Goal: Transaction & Acquisition: Purchase product/service

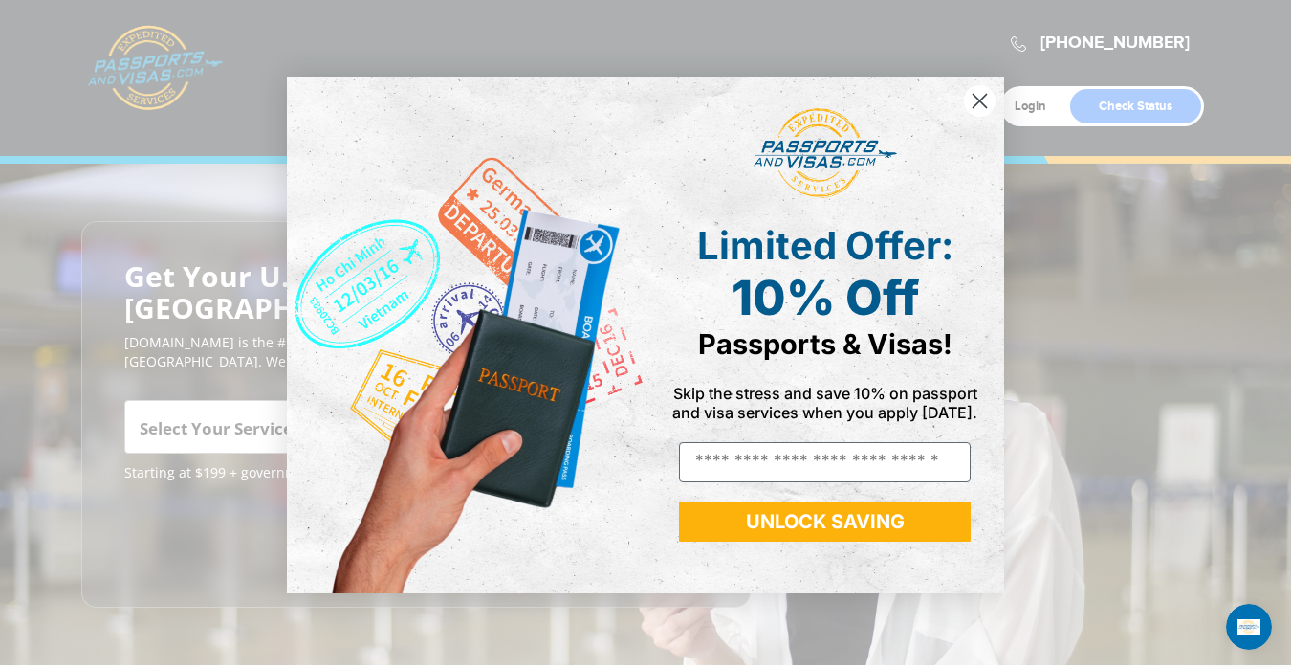
click at [978, 98] on icon "Close dialog" at bounding box center [980, 100] width 13 height 13
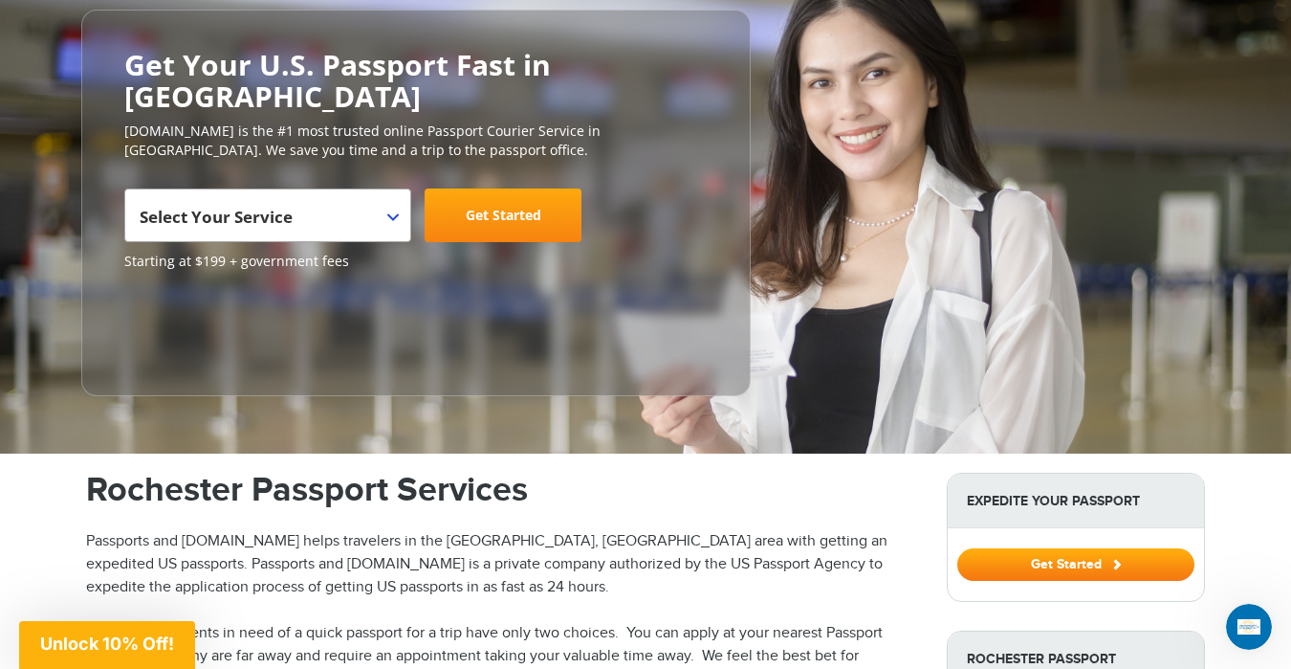
scroll to position [230, 0]
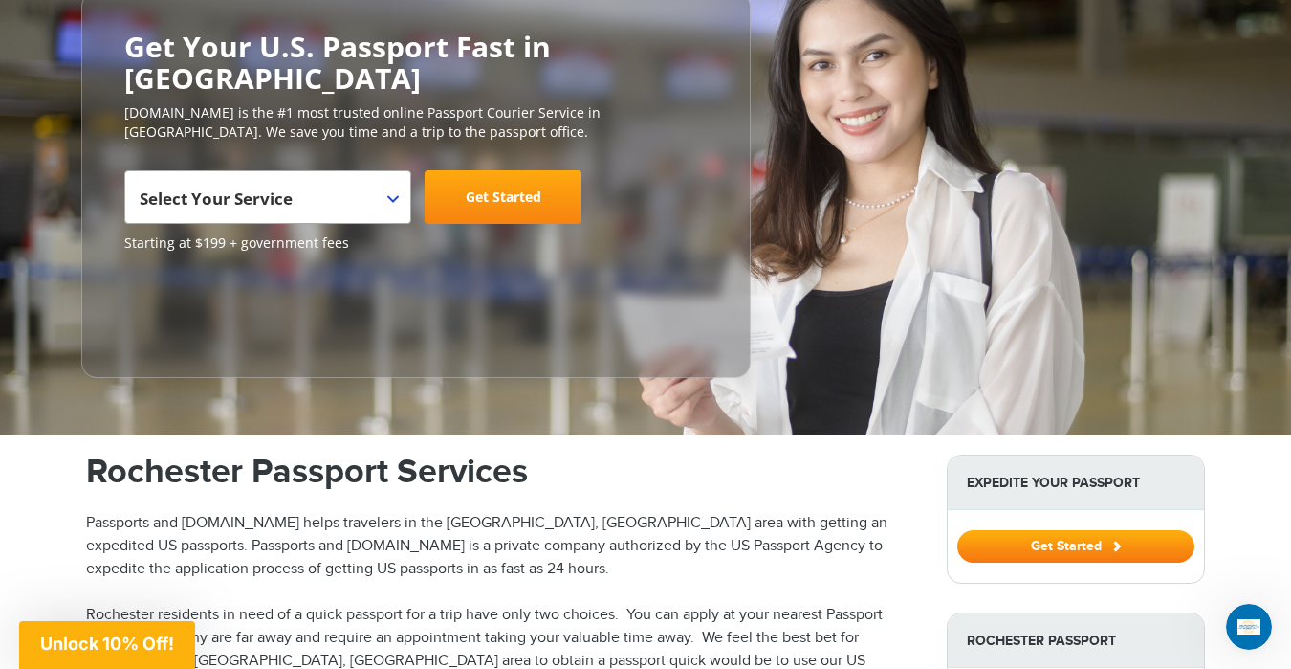
click at [394, 195] on b at bounding box center [392, 199] width 11 height 8
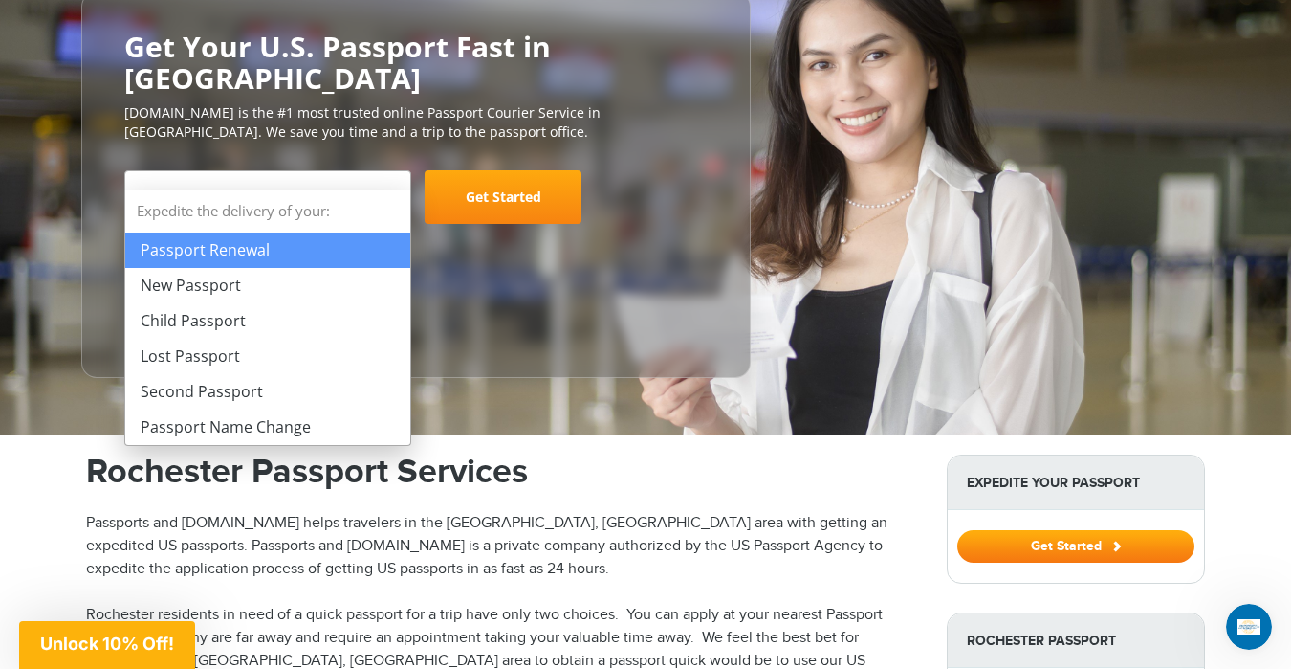
select select "**********"
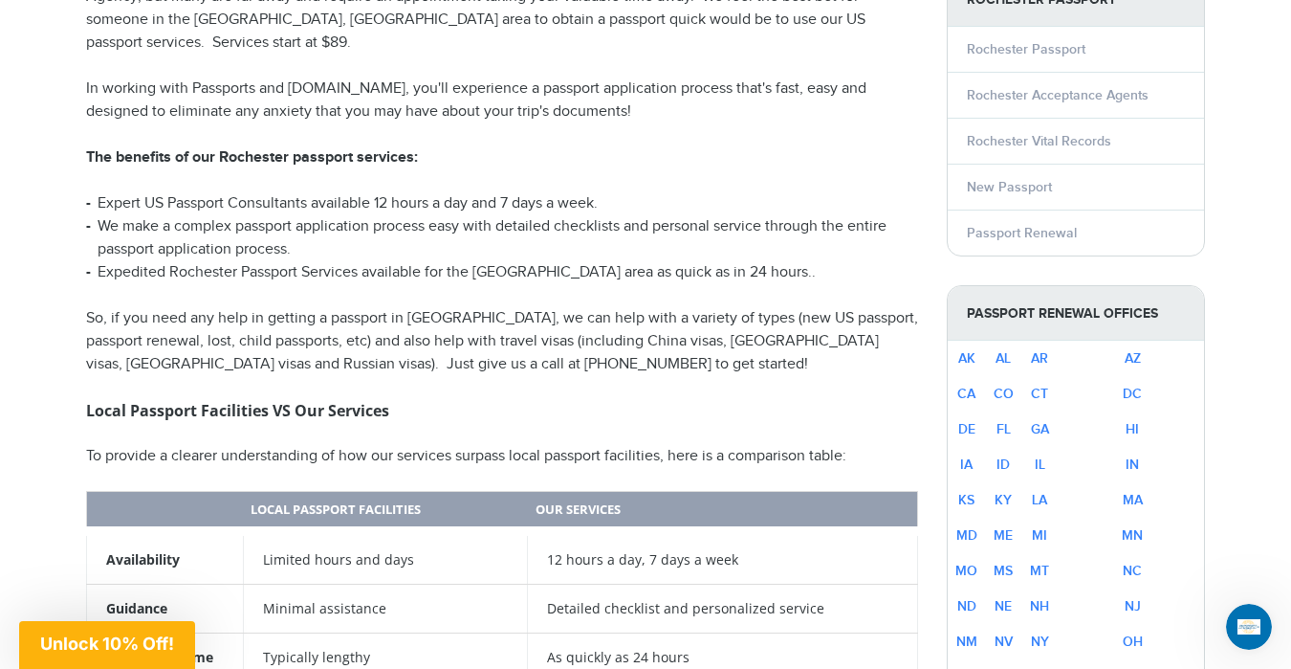
scroll to position [882, 0]
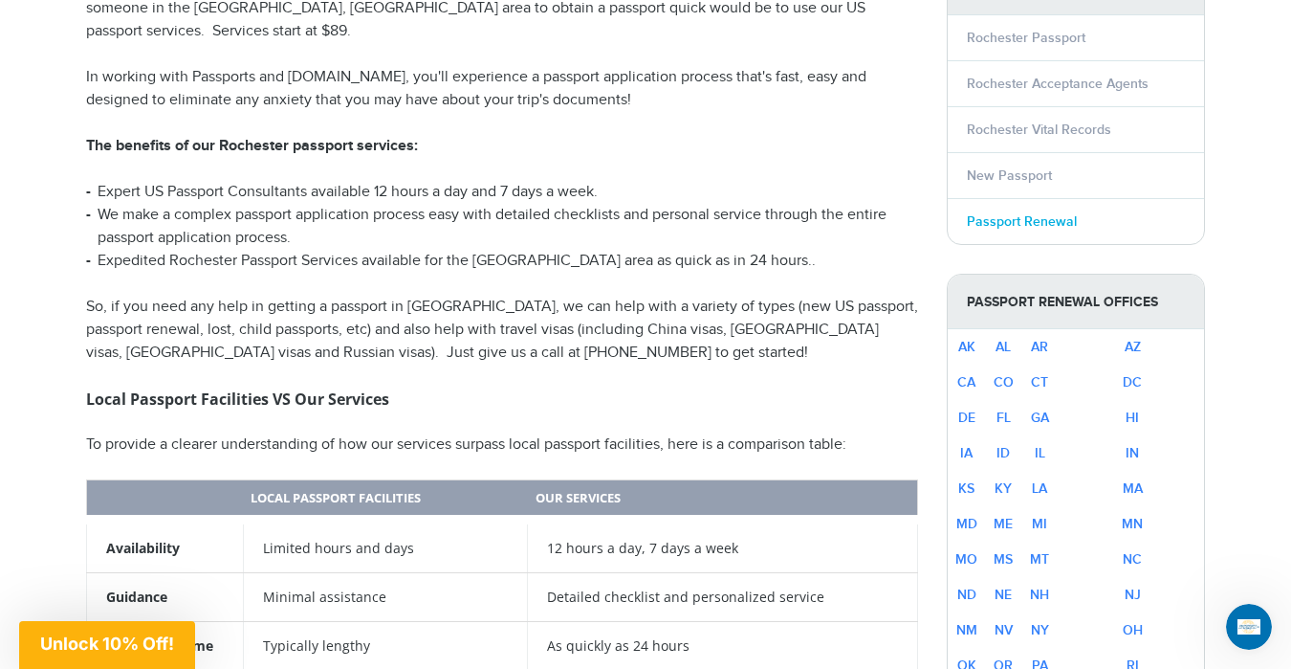
click at [1004, 213] on link "Passport Renewal" at bounding box center [1022, 221] width 110 height 16
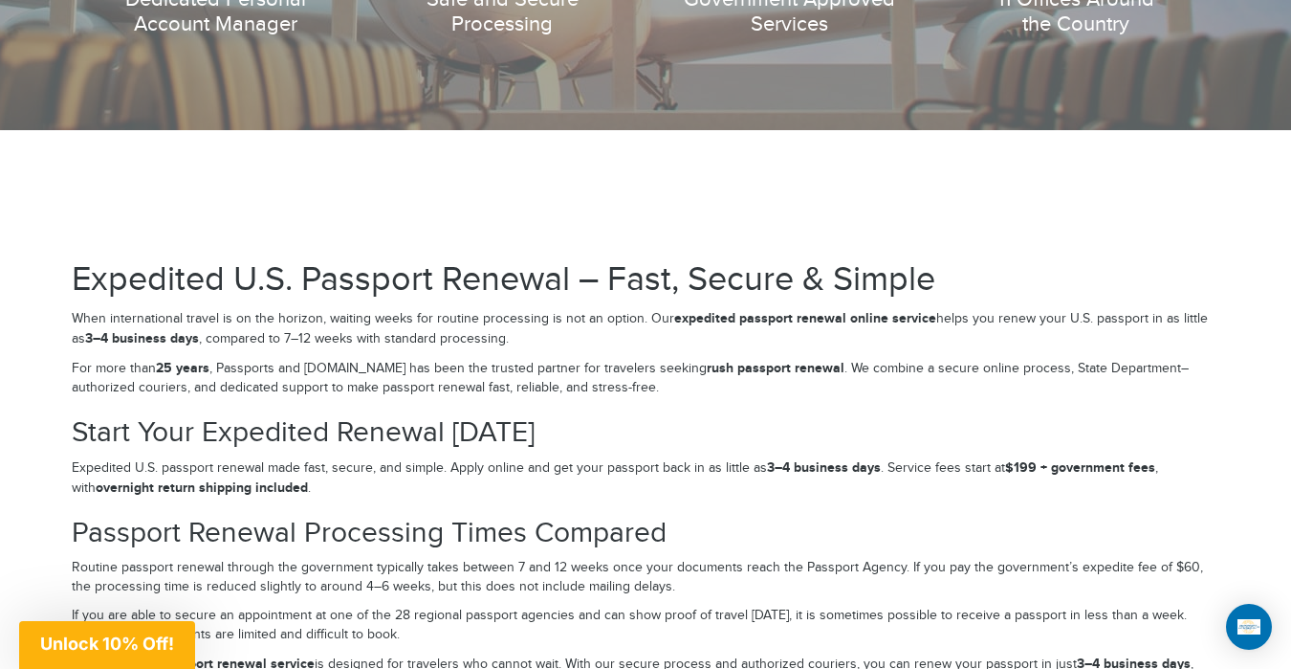
scroll to position [2577, 0]
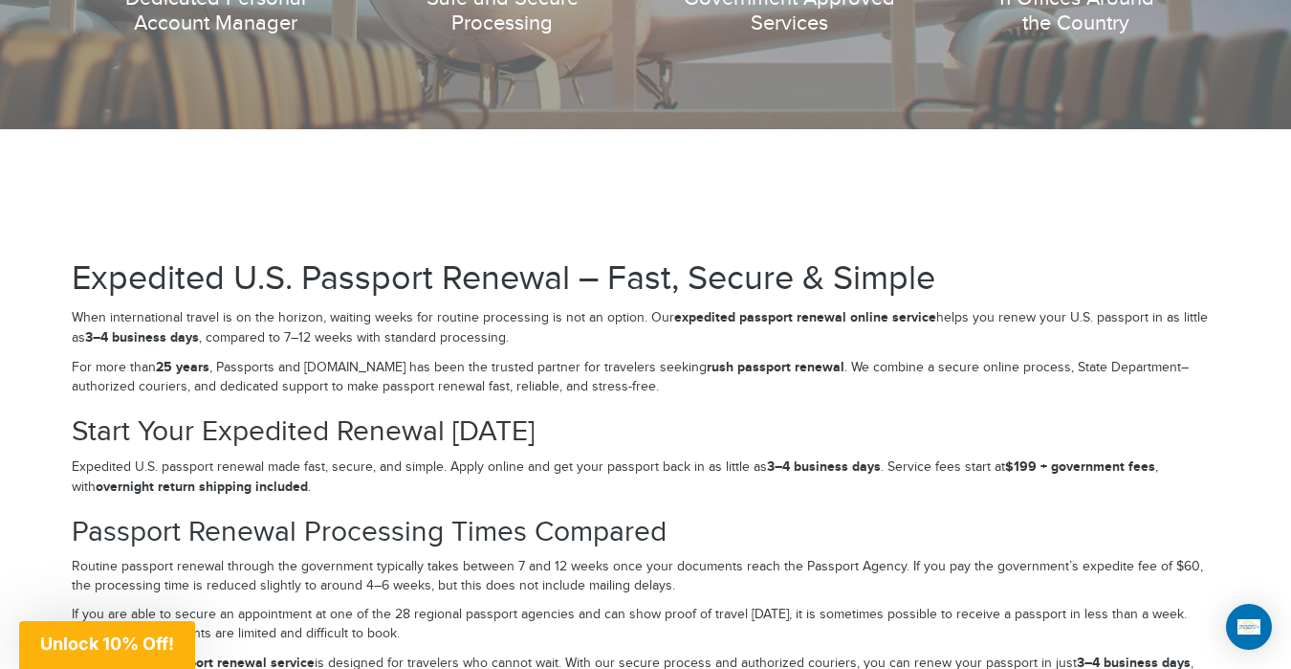
click at [911, 388] on section "Expedited U.S. Passport Renewal – Fast, Secure & Simple When international trav…" at bounding box center [646, 378] width 1148 height 237
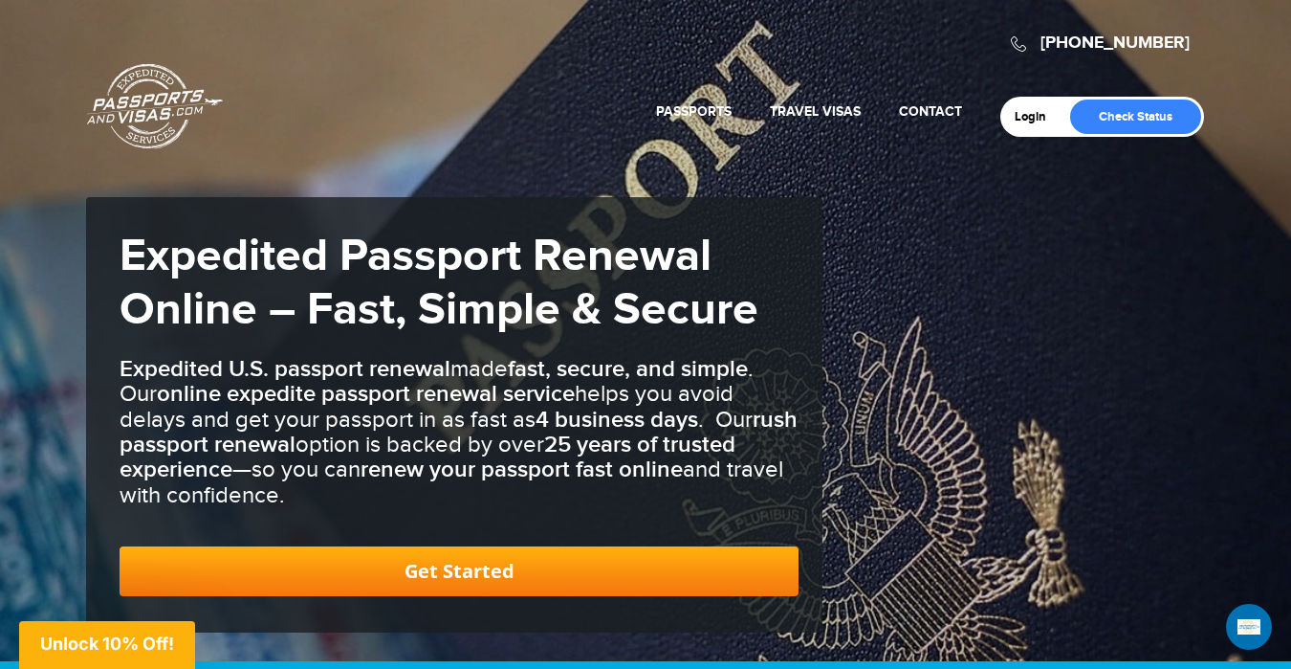
scroll to position [0, 0]
drag, startPoint x: 1201, startPoint y: 48, endPoint x: 1082, endPoint y: 49, distance: 119.6
click at [1082, 49] on span "[PHONE_NUMBER]" at bounding box center [1101, 43] width 208 height 41
copy link "[PHONE_NUMBER]"
